Goal: Obtain resource: Download file/media

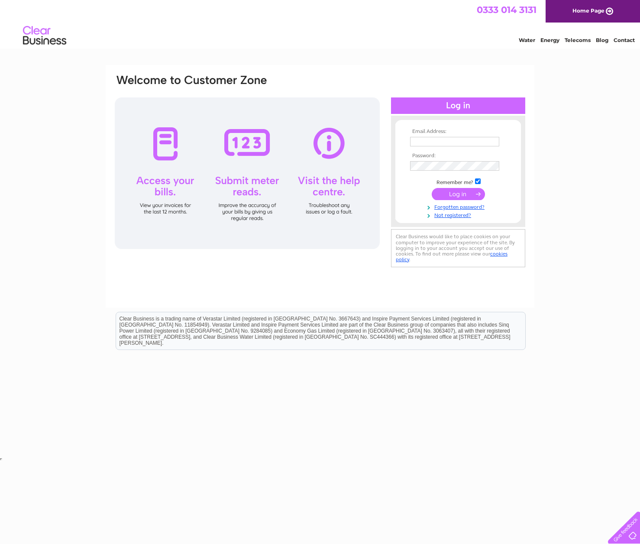
type input "[EMAIL_ADDRESS][DOMAIN_NAME]"
click at [453, 191] on input "submit" at bounding box center [458, 194] width 53 height 12
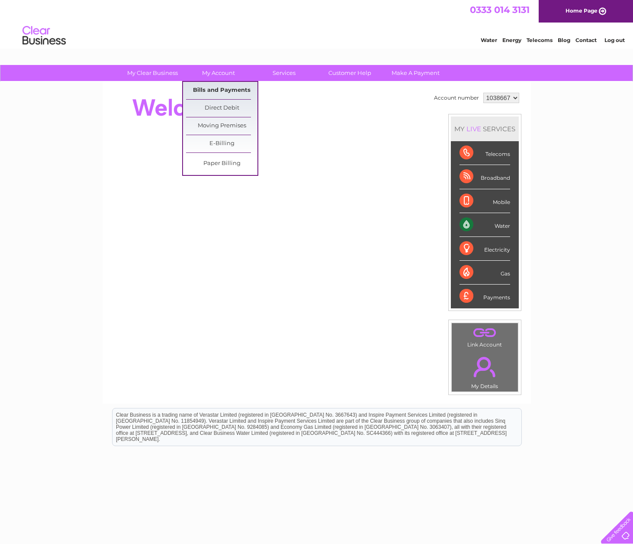
click at [222, 85] on link "Bills and Payments" at bounding box center [221, 90] width 71 height 17
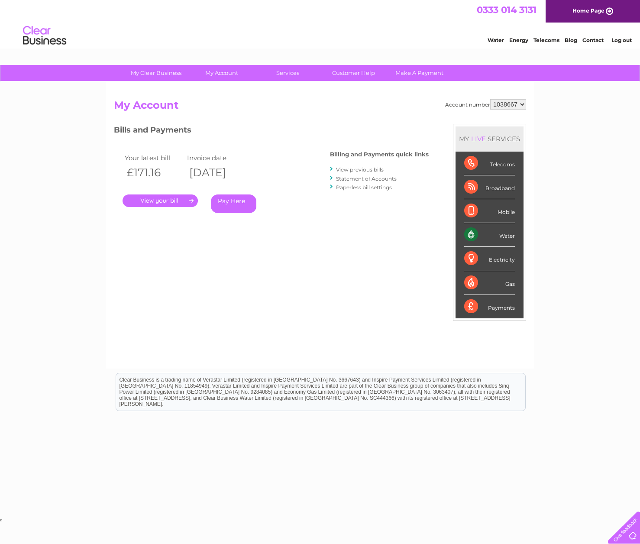
click at [355, 171] on link "View previous bills" at bounding box center [360, 169] width 48 height 6
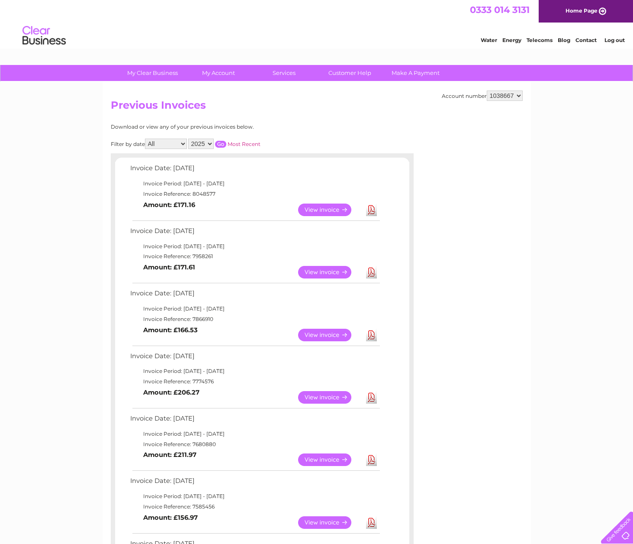
click at [369, 333] on link "Download" at bounding box center [371, 335] width 11 height 13
